Goal: Check status

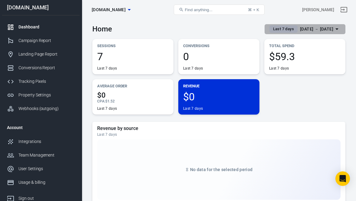
click at [322, 28] on div "[DATE] － [DATE]" at bounding box center [316, 29] width 33 height 8
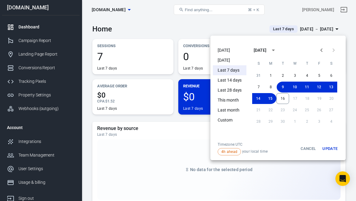
click at [225, 50] on li "[DATE]" at bounding box center [230, 50] width 34 height 10
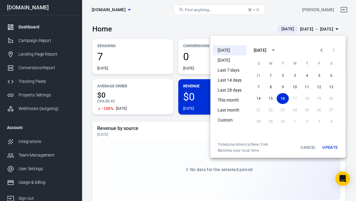
click at [198, 25] on div at bounding box center [178, 100] width 356 height 201
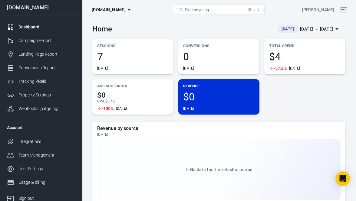
click at [279, 31] on span "[DATE]" at bounding box center [287, 29] width 17 height 6
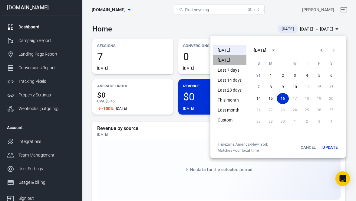
click at [227, 59] on li "[DATE]" at bounding box center [230, 60] width 34 height 10
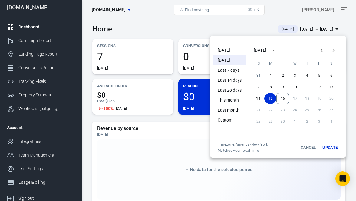
click at [206, 26] on div at bounding box center [178, 100] width 356 height 201
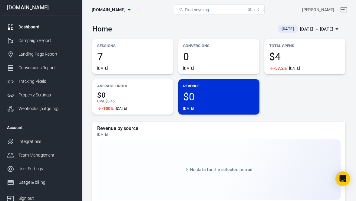
click at [125, 10] on span "[DOMAIN_NAME]" at bounding box center [109, 10] width 34 height 8
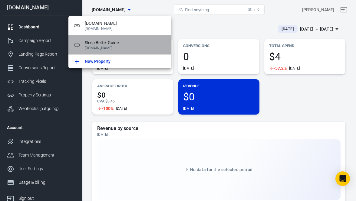
click at [112, 42] on span "Sleep Better Guide" at bounding box center [126, 43] width 82 height 6
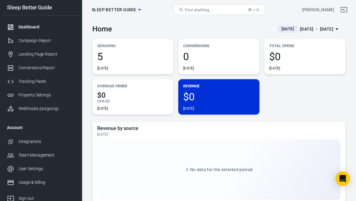
click at [279, 30] on span "[DATE]" at bounding box center [287, 29] width 17 height 6
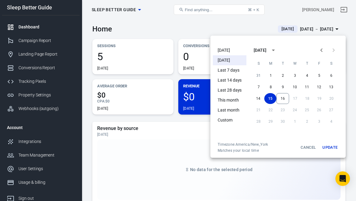
click at [231, 61] on li "[DATE]" at bounding box center [230, 60] width 34 height 10
click at [179, 121] on div at bounding box center [178, 100] width 356 height 201
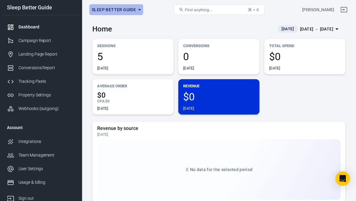
click at [124, 10] on span "Sleep Better Guide" at bounding box center [114, 10] width 44 height 8
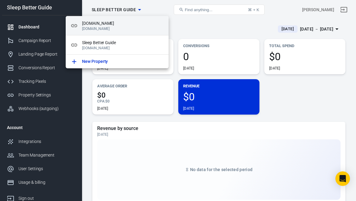
click at [120, 22] on span "[DOMAIN_NAME]" at bounding box center [123, 23] width 82 height 6
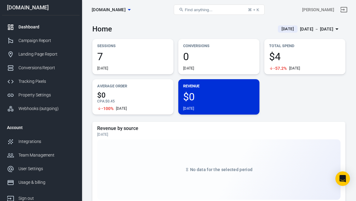
click at [29, 28] on div "Dashboard" at bounding box center [46, 27] width 56 height 6
click at [29, 41] on div "Campaign Report" at bounding box center [46, 40] width 56 height 6
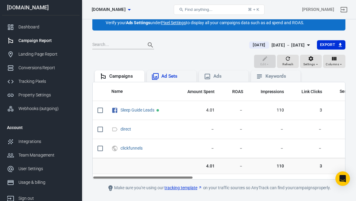
scroll to position [26, 0]
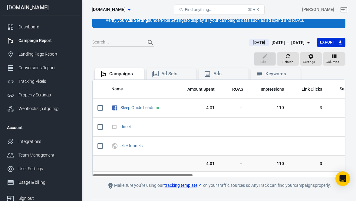
click at [250, 43] on span "[DATE]" at bounding box center [258, 43] width 17 height 6
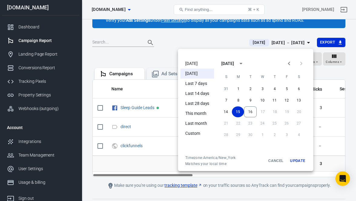
click at [199, 70] on li "[DATE]" at bounding box center [197, 74] width 34 height 10
click at [291, 159] on button "Update" at bounding box center [297, 160] width 19 height 11
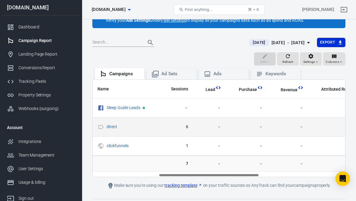
scroll to position [0, 177]
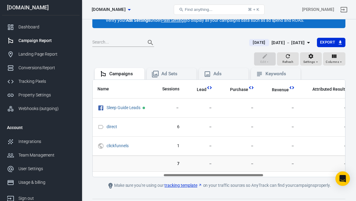
click at [250, 44] on span "[DATE]" at bounding box center [258, 43] width 17 height 6
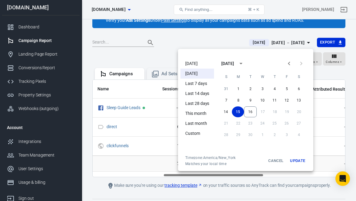
click at [192, 64] on li "[DATE]" at bounding box center [197, 64] width 34 height 10
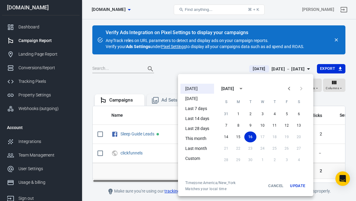
click at [176, 74] on div at bounding box center [178, 100] width 356 height 201
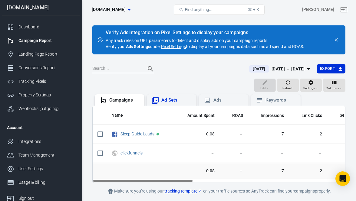
click at [177, 102] on div "Ad Sets" at bounding box center [176, 100] width 30 height 6
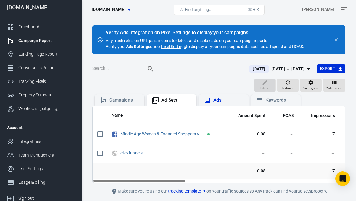
click at [217, 103] on div "Ads" at bounding box center [223, 100] width 40 height 7
